Goal: Check status: Check status

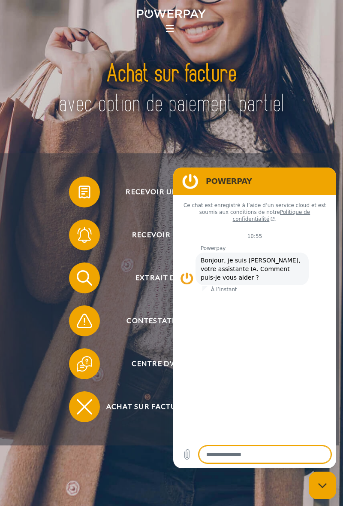
click at [134, 263] on div "Extrait de compte" at bounding box center [169, 277] width 305 height 43
click at [191, 179] on figure at bounding box center [190, 181] width 17 height 17
click at [150, 278] on span "Extrait de compte" at bounding box center [175, 277] width 189 height 31
click at [141, 288] on span "Extrait de compte" at bounding box center [175, 277] width 189 height 31
